Goal: Task Accomplishment & Management: Manage account settings

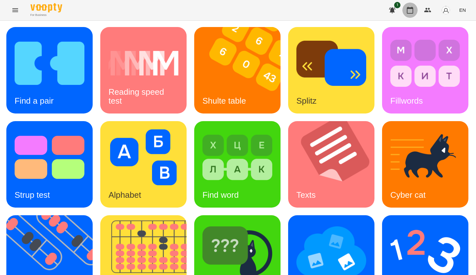
click at [413, 8] on icon "button" at bounding box center [410, 10] width 6 height 7
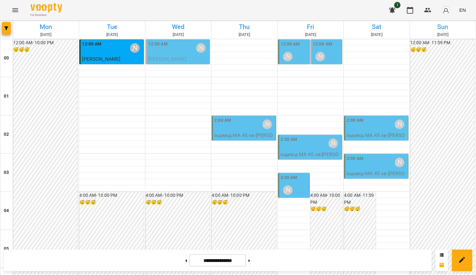
click at [294, 58] on div "12:00 AM [PERSON_NAME]" at bounding box center [295, 52] width 28 height 23
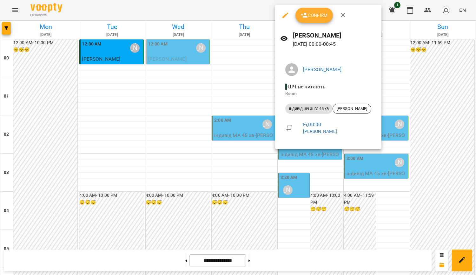
click at [220, 64] on div at bounding box center [238, 137] width 476 height 275
click at [169, 56] on span "[PERSON_NAME]" at bounding box center [167, 59] width 38 height 6
click at [343, 15] on div "For Business 1 EN" at bounding box center [238, 10] width 476 height 20
click at [170, 53] on div "12:00 AM [PERSON_NAME]" at bounding box center [178, 48] width 60 height 15
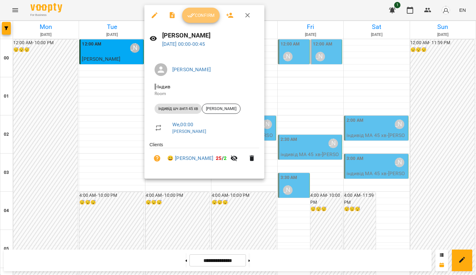
click at [210, 17] on span "Confirm" at bounding box center [200, 15] width 27 height 8
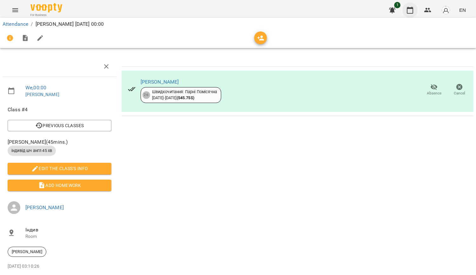
click at [411, 8] on icon "button" at bounding box center [410, 10] width 6 height 7
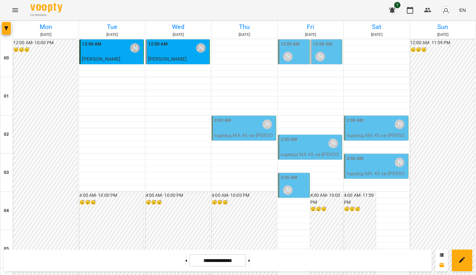
click at [298, 145] on div "2:30 AM [PERSON_NAME]" at bounding box center [311, 143] width 60 height 15
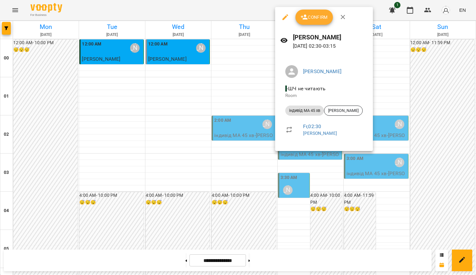
click at [446, 144] on div at bounding box center [238, 137] width 476 height 275
click at [343, 18] on div "For Business 1 EN" at bounding box center [238, 10] width 476 height 20
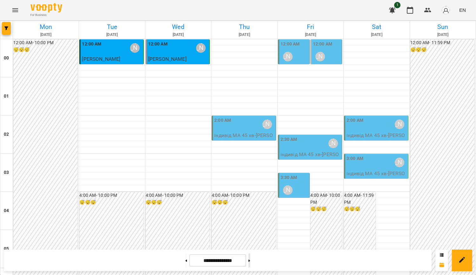
click at [250, 260] on button at bounding box center [249, 260] width 2 height 14
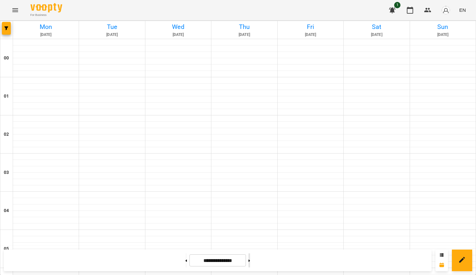
type input "**********"
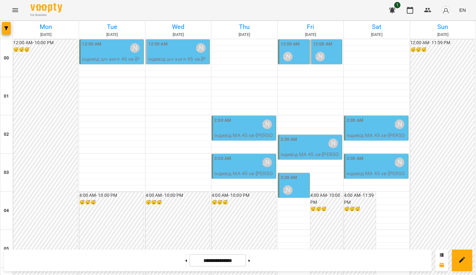
click at [182, 57] on p "індивід шч англ 45 хв - [PERSON_NAME]" at bounding box center [178, 62] width 60 height 15
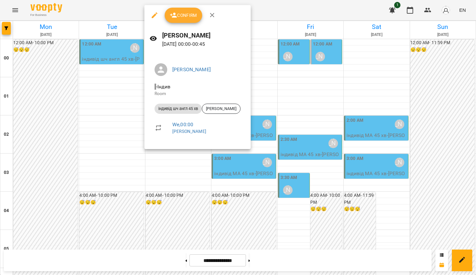
click at [215, 17] on icon "button" at bounding box center [213, 15] width 8 height 8
click at [212, 13] on div "For Business 1 EN" at bounding box center [238, 10] width 476 height 20
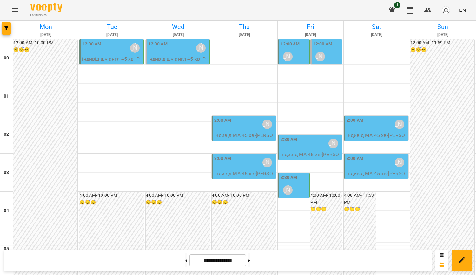
click at [233, 166] on div "3:00 AM [PERSON_NAME]" at bounding box center [244, 162] width 60 height 15
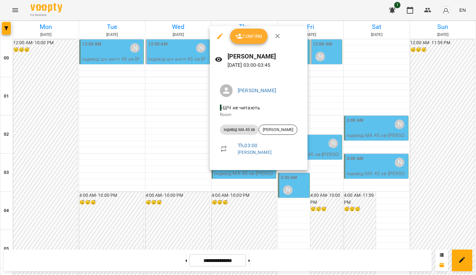
click at [191, 157] on div at bounding box center [238, 137] width 476 height 275
click at [279, 36] on h6 "[DATE]" at bounding box center [311, 35] width 64 height 6
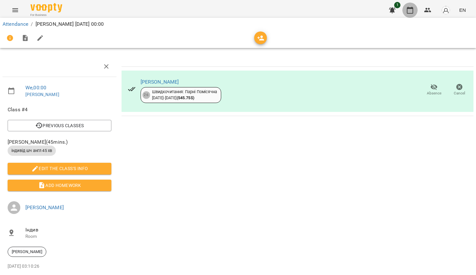
click at [413, 9] on icon "button" at bounding box center [410, 10] width 8 height 8
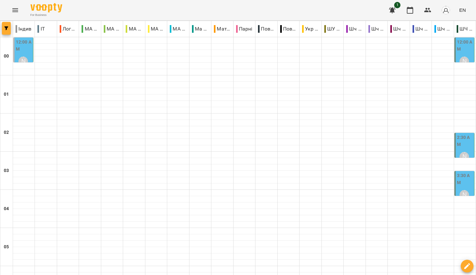
click at [7, 29] on icon "button" at bounding box center [6, 28] width 4 height 4
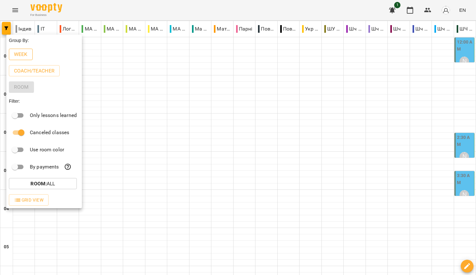
click at [26, 56] on p "Week" at bounding box center [21, 54] width 14 height 8
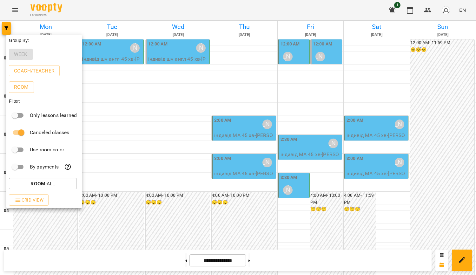
click at [127, 146] on div at bounding box center [238, 137] width 476 height 275
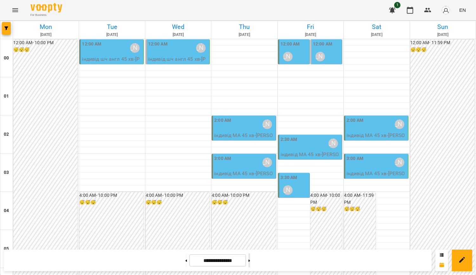
click at [250, 261] on button at bounding box center [249, 260] width 2 height 14
click at [185, 264] on button at bounding box center [186, 260] width 2 height 14
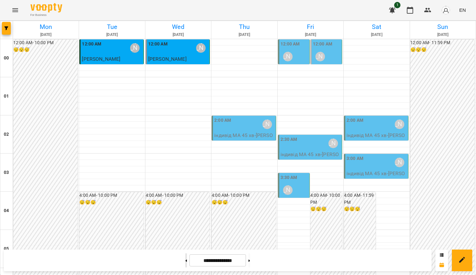
click at [185, 258] on button at bounding box center [186, 260] width 2 height 14
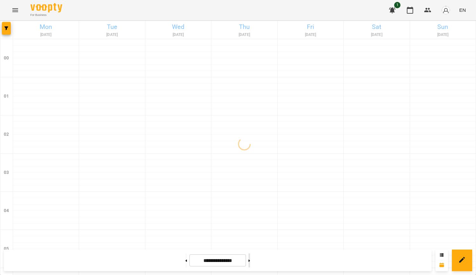
click at [250, 258] on button at bounding box center [249, 260] width 2 height 14
type input "**********"
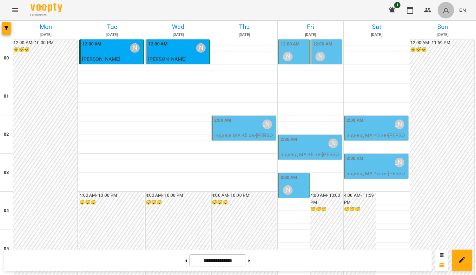
click at [446, 10] on img "button" at bounding box center [445, 10] width 9 height 9
